Goal: Task Accomplishment & Management: Manage account settings

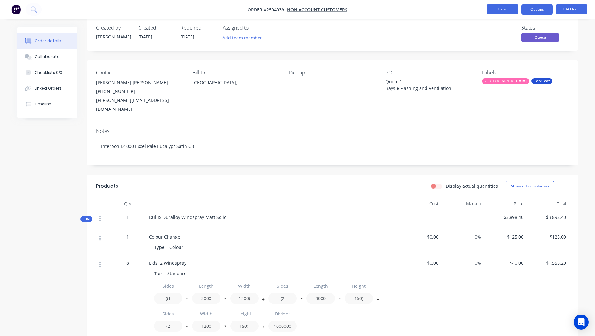
scroll to position [9, 0]
click at [503, 10] on button "Close" at bounding box center [503, 8] width 32 height 9
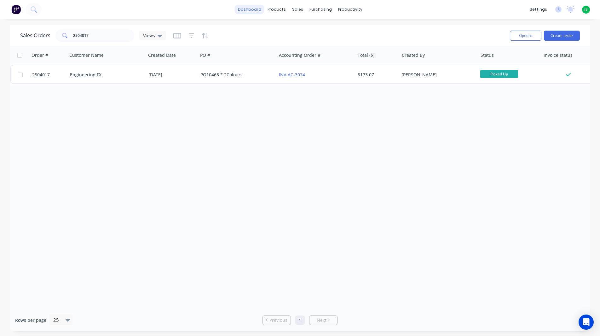
click at [245, 10] on link "dashboard" at bounding box center [250, 9] width 30 height 9
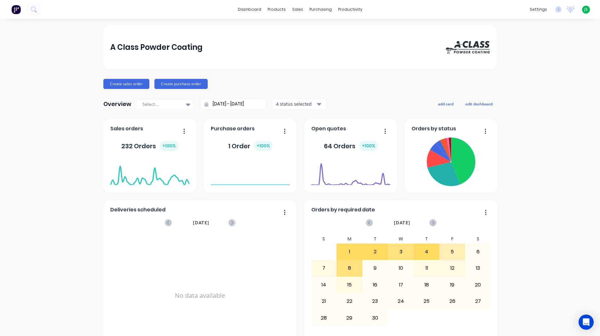
scroll to position [189, 0]
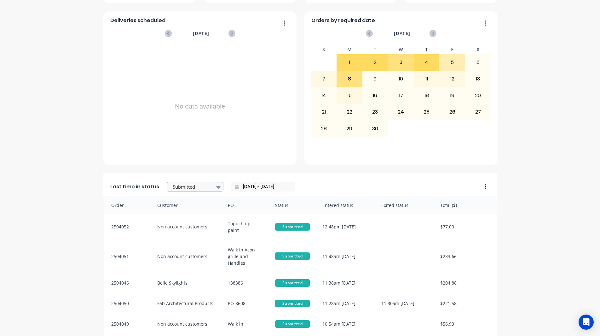
click at [192, 188] on div at bounding box center [192, 187] width 40 height 8
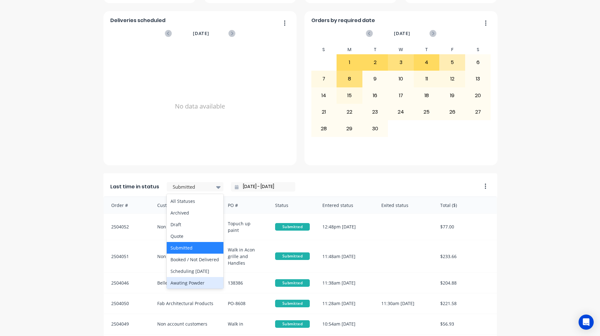
scroll to position [252, 0]
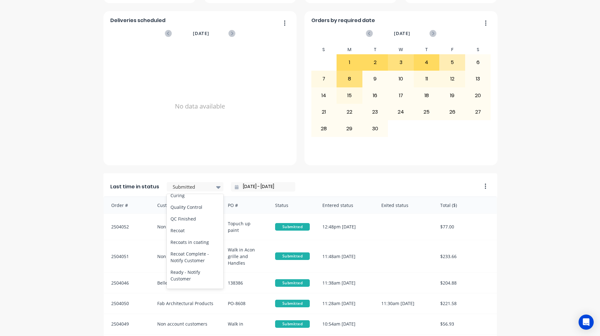
click at [185, 189] on div "Coating" at bounding box center [195, 184] width 57 height 12
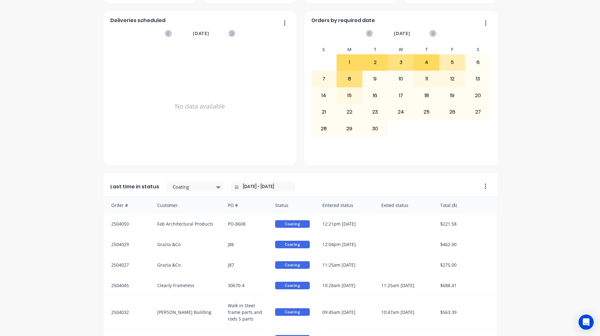
scroll to position [268, 0]
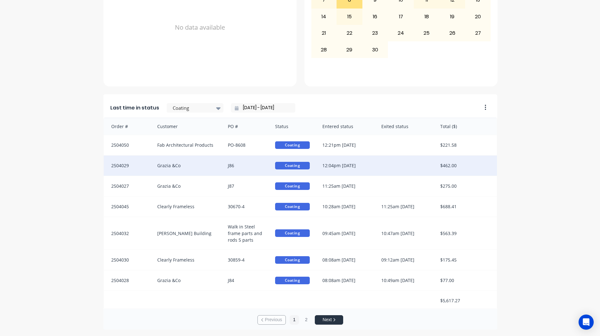
click at [212, 174] on div "Grazia &Co" at bounding box center [186, 165] width 71 height 20
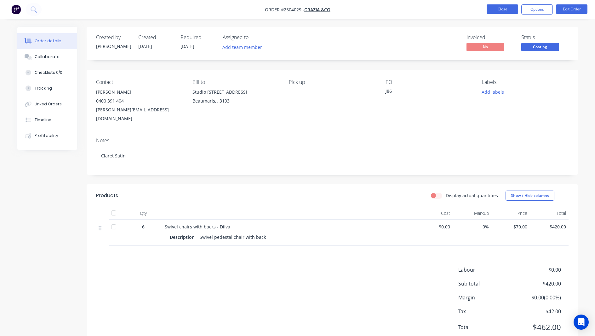
click at [507, 9] on button "Close" at bounding box center [503, 8] width 32 height 9
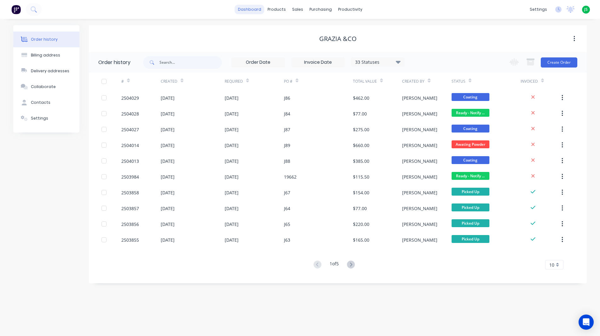
click at [242, 6] on link "dashboard" at bounding box center [250, 9] width 30 height 9
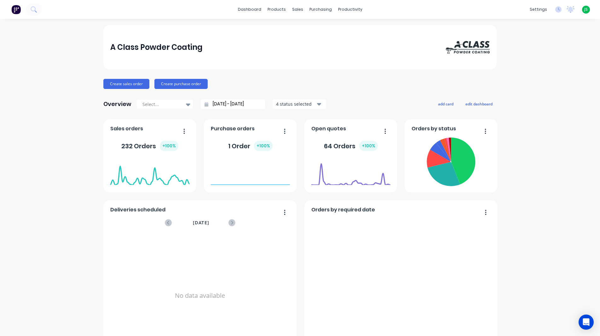
scroll to position [221, 0]
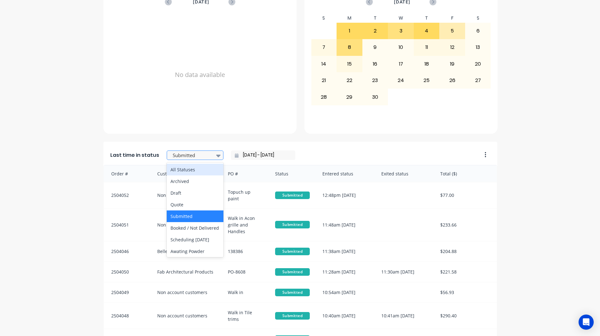
click at [193, 159] on div "Submitted" at bounding box center [191, 155] width 43 height 9
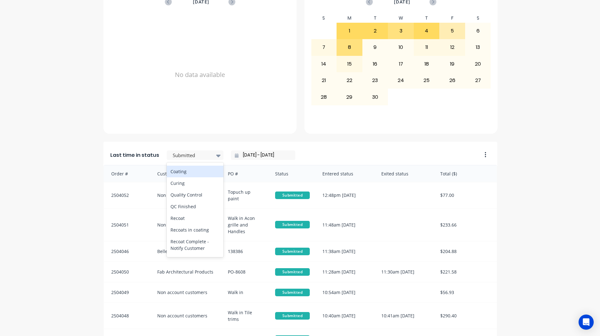
click at [181, 177] on div "Coating" at bounding box center [195, 171] width 57 height 12
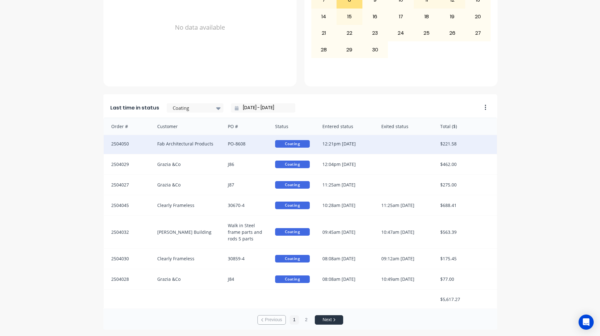
scroll to position [2, 0]
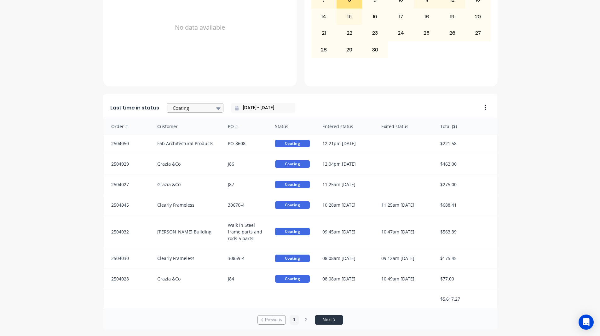
click at [209, 107] on div "Coating" at bounding box center [195, 107] width 57 height 9
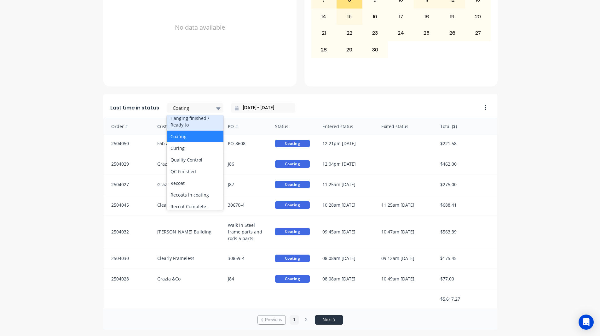
scroll to position [327, 0]
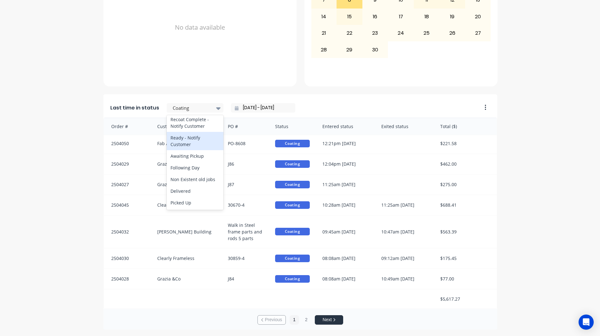
click at [195, 136] on div "Ready - Notify Customer" at bounding box center [195, 141] width 57 height 18
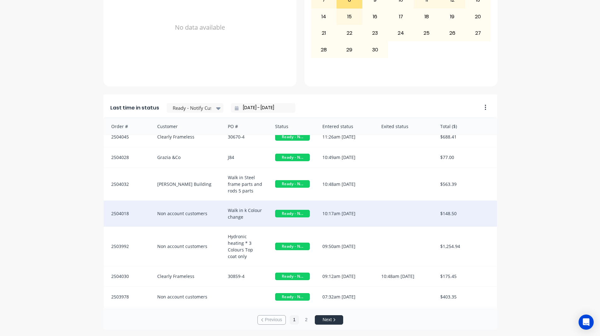
scroll to position [0, 0]
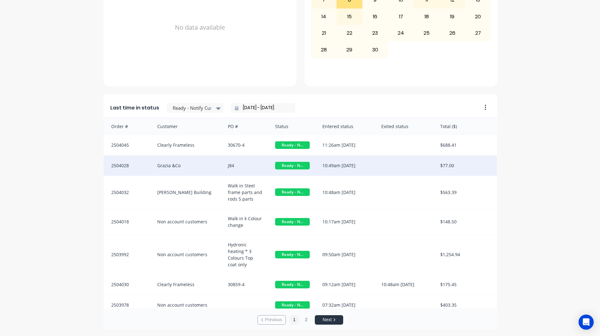
click at [215, 165] on div "Grazia &Co" at bounding box center [186, 165] width 71 height 20
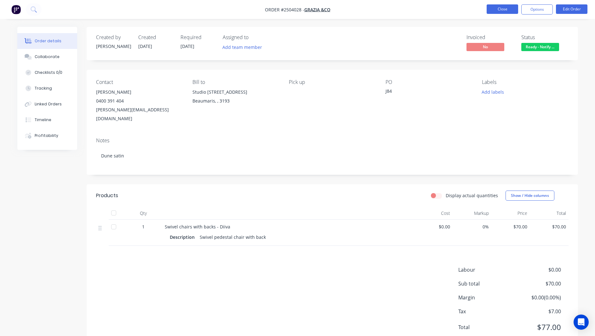
click at [513, 12] on button "Close" at bounding box center [503, 8] width 32 height 9
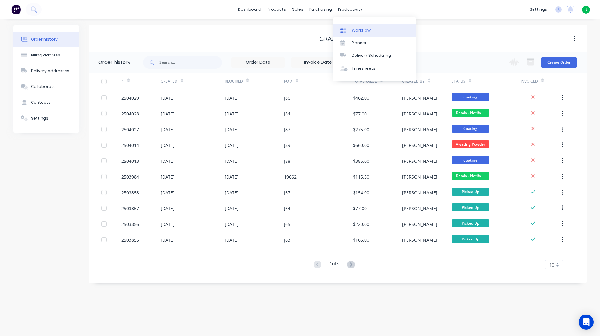
click at [353, 27] on link "Workflow" at bounding box center [374, 30] width 83 height 13
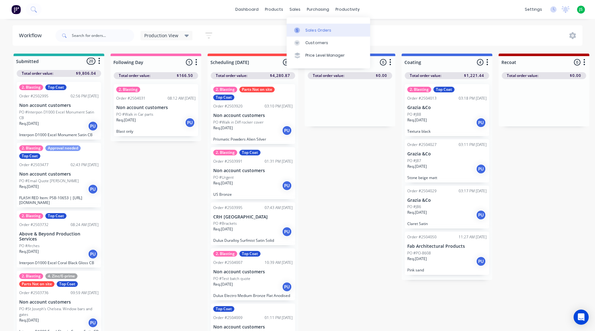
click at [304, 29] on link "Sales Orders" at bounding box center [328, 30] width 83 height 13
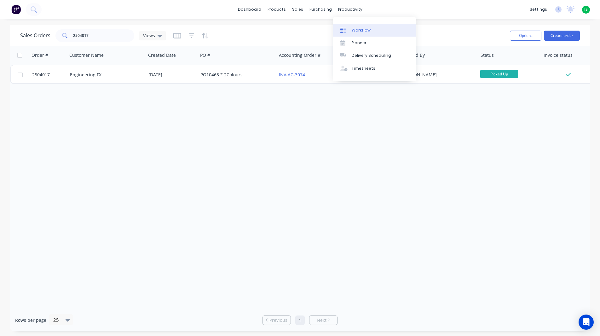
click at [356, 28] on div "Workflow" at bounding box center [361, 30] width 19 height 6
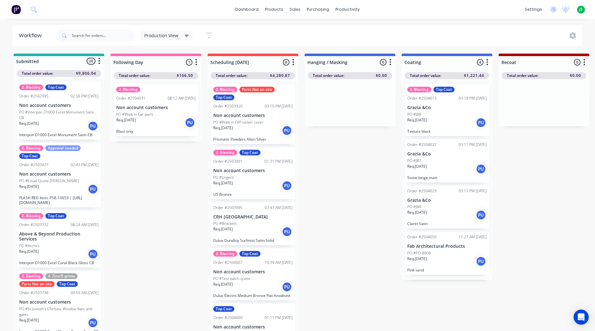
click at [437, 214] on div "Req. [DATE] PU" at bounding box center [446, 214] width 79 height 11
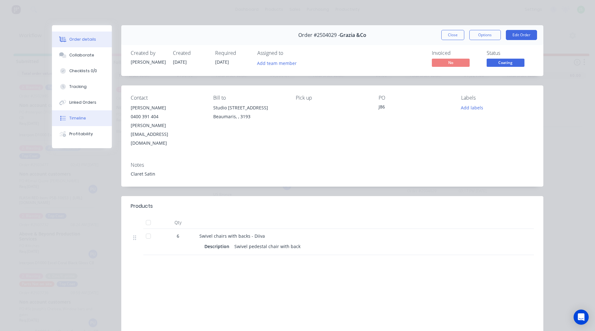
click at [78, 120] on div "Timeline" at bounding box center [77, 118] width 17 height 6
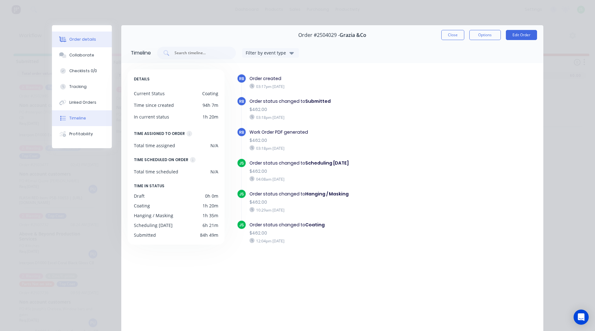
click at [76, 35] on button "Order details" at bounding box center [82, 40] width 60 height 16
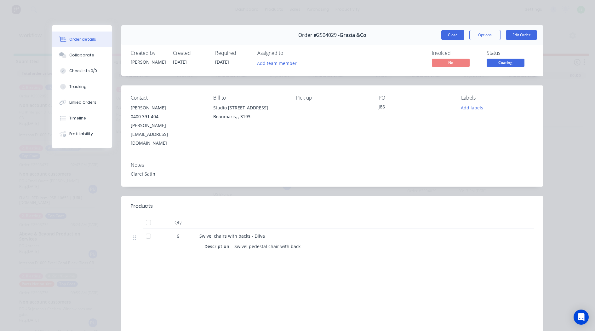
click at [458, 37] on button "Close" at bounding box center [452, 35] width 23 height 10
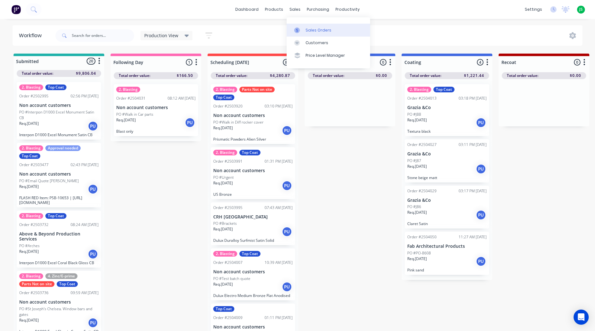
click at [310, 30] on div "Sales Orders" at bounding box center [319, 30] width 26 height 6
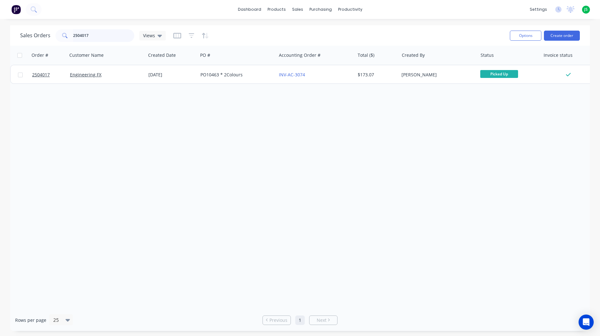
click at [119, 36] on input "2504017" at bounding box center [103, 35] width 61 height 13
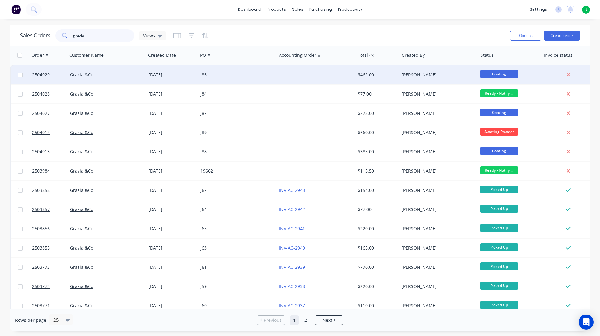
type input "grazia"
click at [216, 77] on div "J86" at bounding box center [235, 75] width 70 height 6
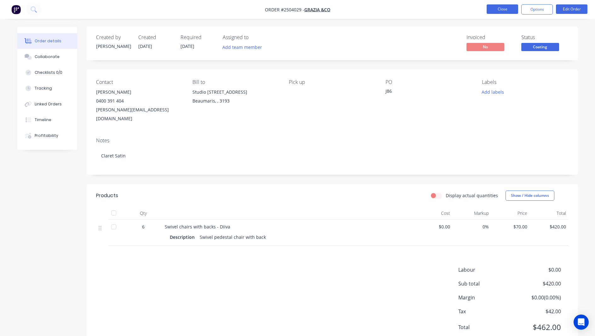
click at [505, 10] on button "Close" at bounding box center [503, 8] width 32 height 9
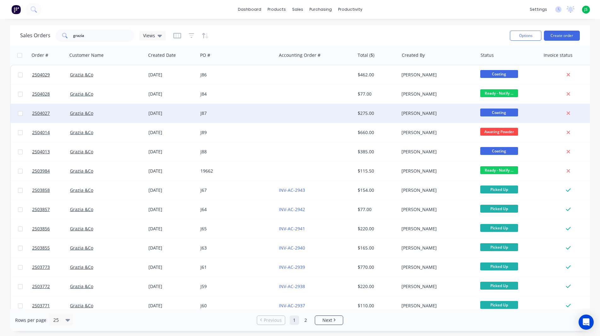
click at [301, 111] on div at bounding box center [315, 113] width 78 height 19
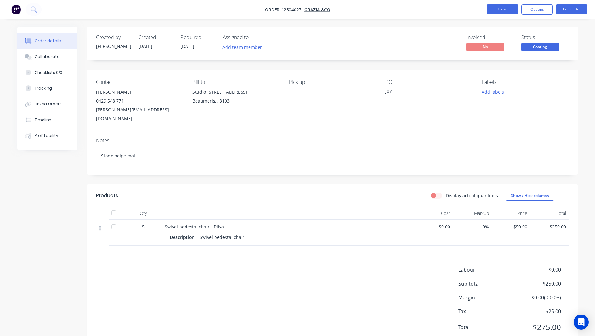
click at [507, 13] on button "Close" at bounding box center [503, 8] width 32 height 9
